Goal: Task Accomplishment & Management: Manage account settings

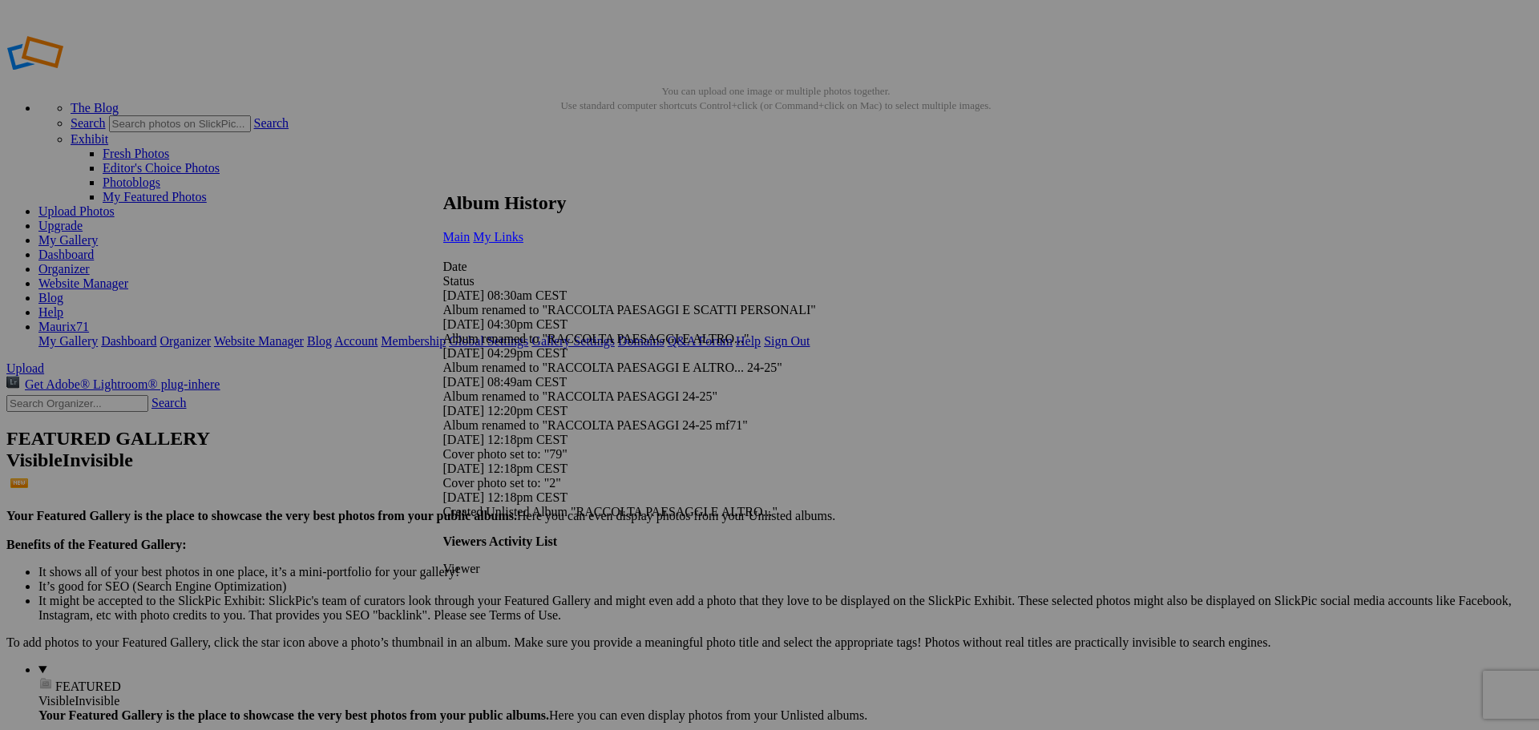
click at [523, 230] on span "My Links" at bounding box center [498, 237] width 50 height 14
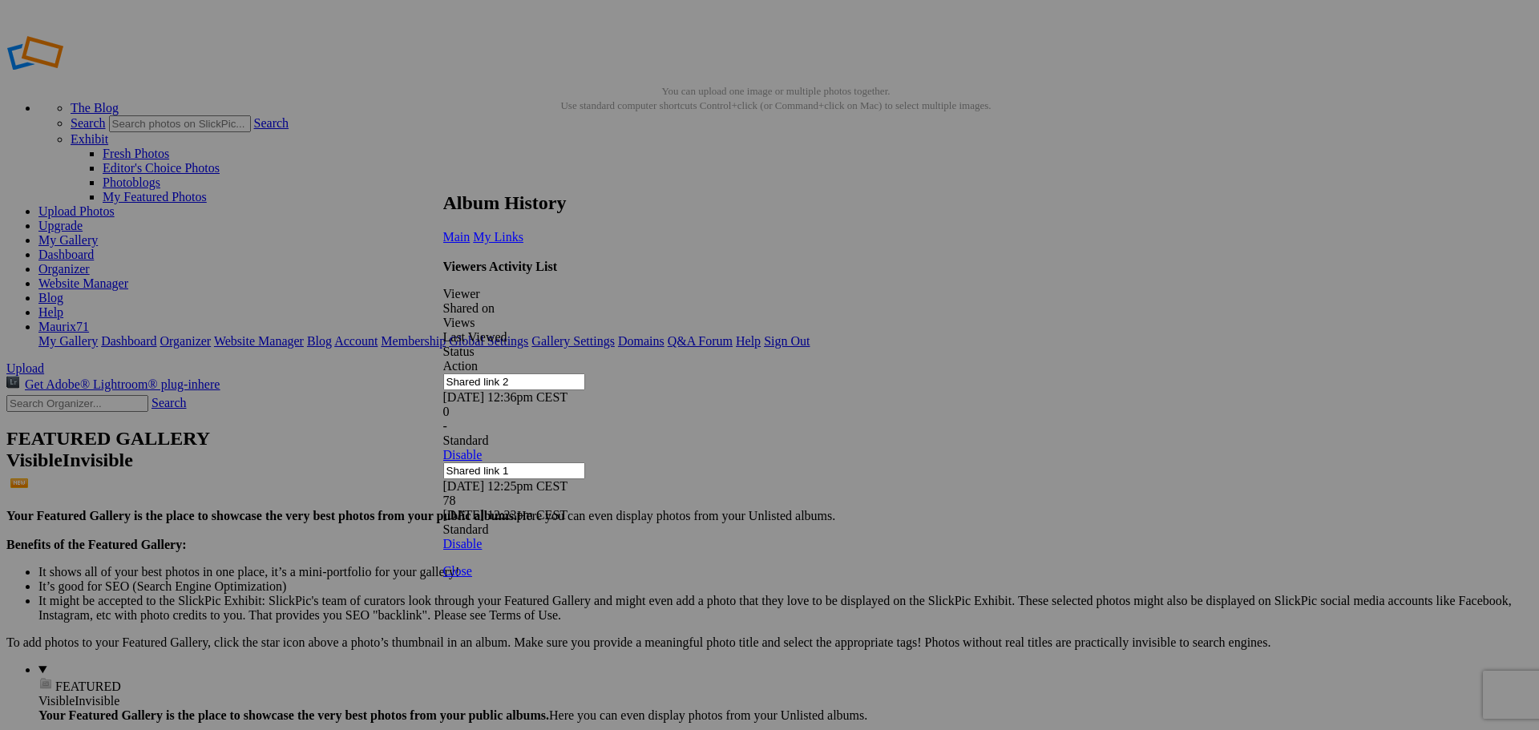
click at [443, 177] on link at bounding box center [443, 177] width 0 height 0
